Goal: Check status: Check status

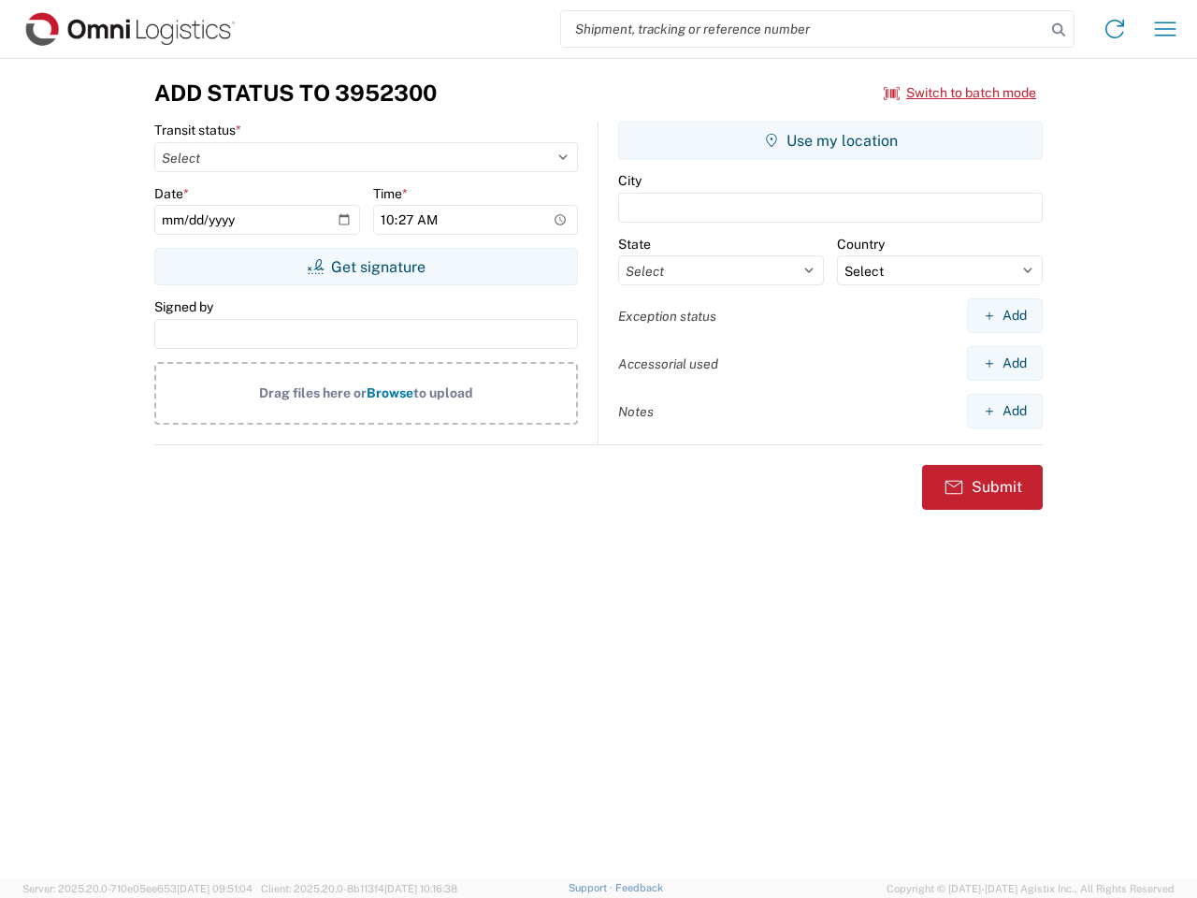
click at [804, 29] on input "search" at bounding box center [803, 29] width 485 height 36
click at [1059, 30] on icon at bounding box center [1059, 30] width 26 height 26
click at [1115, 29] on icon at bounding box center [1115, 29] width 30 height 30
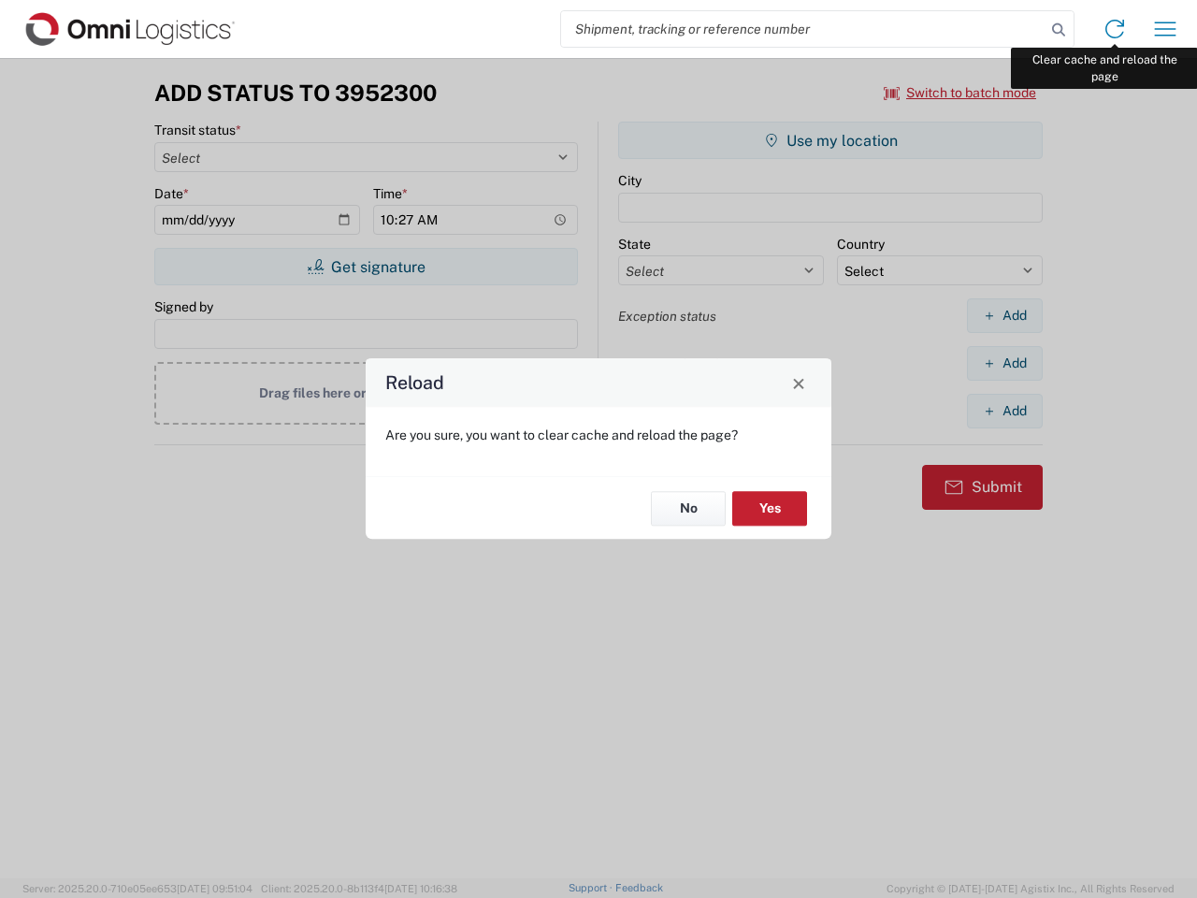
click at [1166, 29] on div "Reload Are you sure, you want to clear cache and reload the page? No Yes" at bounding box center [598, 449] width 1197 height 898
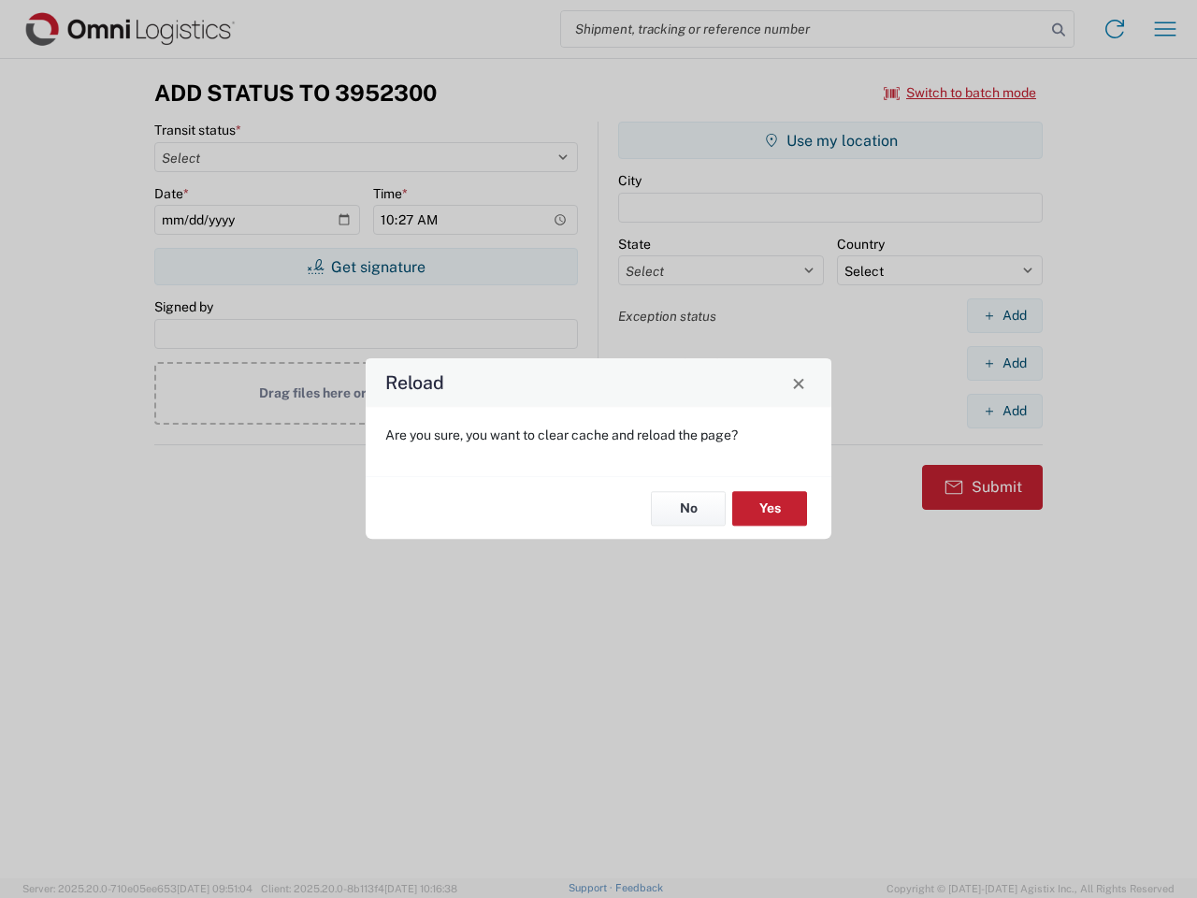
click at [961, 93] on div "Reload Are you sure, you want to clear cache and reload the page? No Yes" at bounding box center [598, 449] width 1197 height 898
click at [366, 267] on div "Reload Are you sure, you want to clear cache and reload the page? No Yes" at bounding box center [598, 449] width 1197 height 898
click at [831, 140] on div "Reload Are you sure, you want to clear cache and reload the page? No Yes" at bounding box center [598, 449] width 1197 height 898
click at [1005, 315] on div "Reload Are you sure, you want to clear cache and reload the page? No Yes" at bounding box center [598, 449] width 1197 height 898
click at [1005, 363] on div "Reload Are you sure, you want to clear cache and reload the page? No Yes" at bounding box center [598, 449] width 1197 height 898
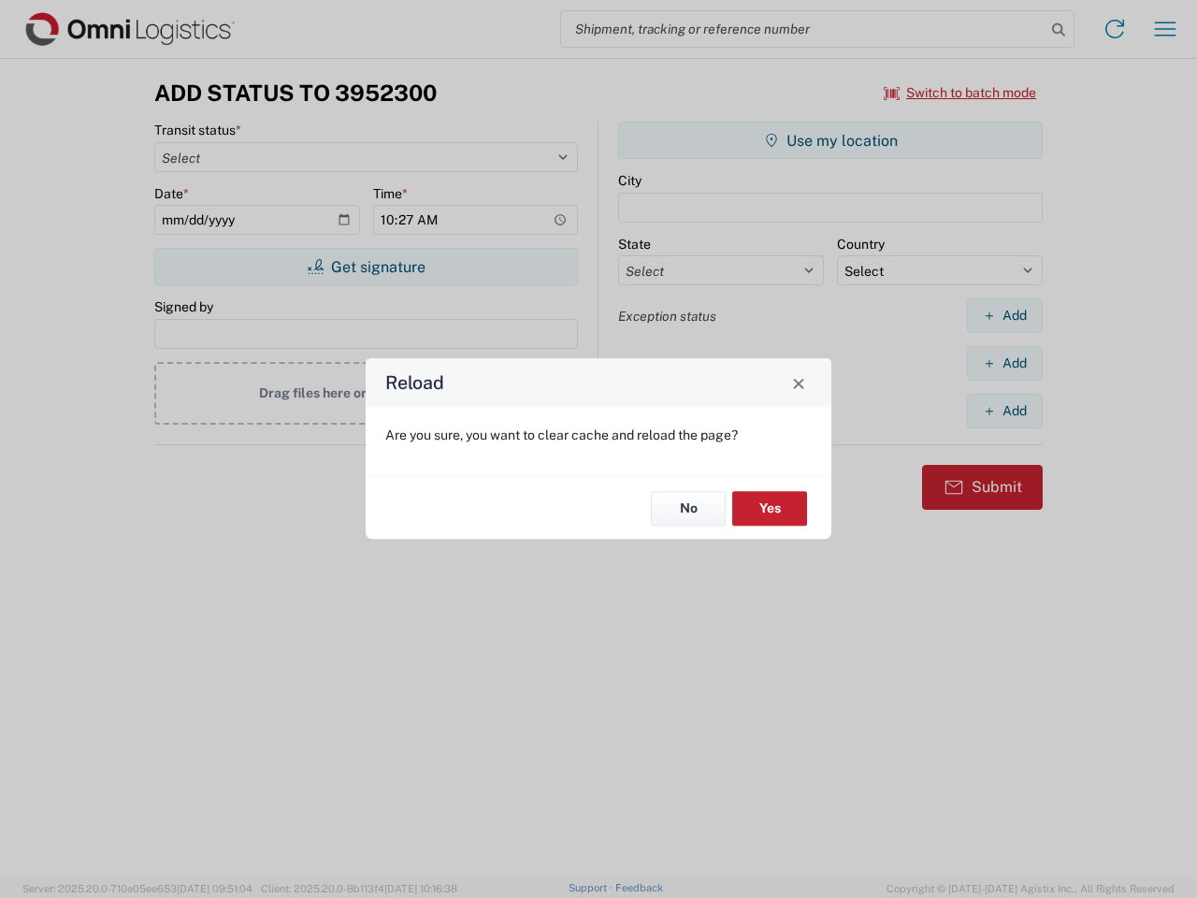
click at [1005, 411] on div "Reload Are you sure, you want to clear cache and reload the page? No Yes" at bounding box center [598, 449] width 1197 height 898
